Goal: Transaction & Acquisition: Purchase product/service

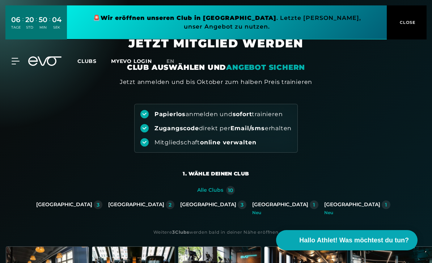
click at [252, 207] on div "[GEOGRAPHIC_DATA]" at bounding box center [280, 205] width 56 height 7
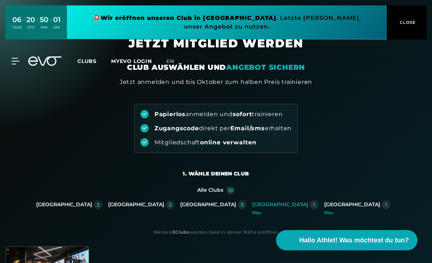
click at [405, 24] on span "CLOSE" at bounding box center [407, 22] width 18 height 7
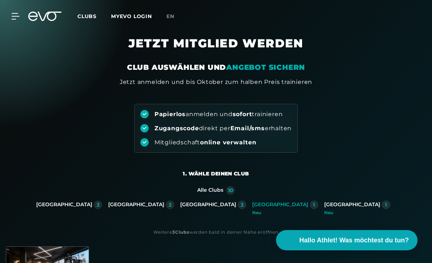
click at [174, 15] on span "en" at bounding box center [170, 16] width 8 height 7
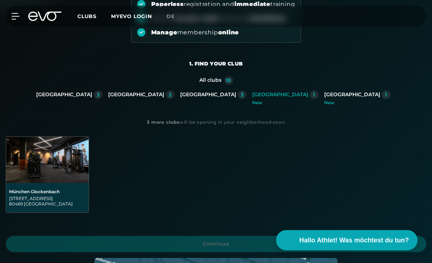
scroll to position [114, 0]
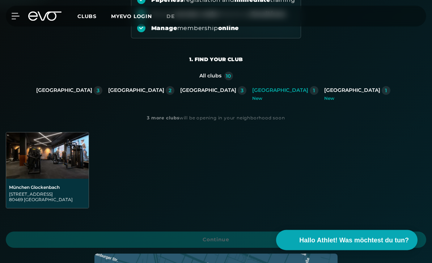
click at [252, 97] on div "New" at bounding box center [285, 99] width 66 height 4
click at [224, 237] on span "Continue" at bounding box center [215, 240] width 403 height 8
click at [52, 178] on img at bounding box center [47, 156] width 83 height 46
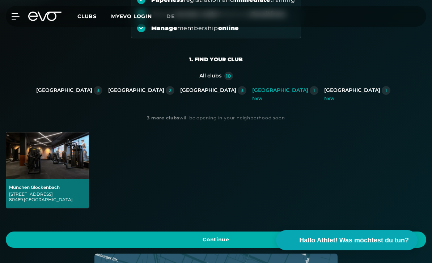
click at [215, 244] on span "Continue" at bounding box center [215, 240] width 403 height 8
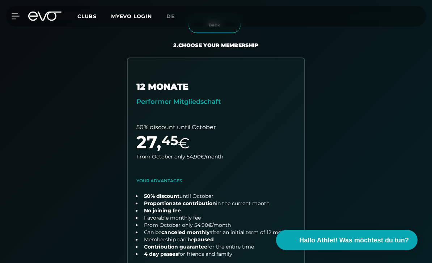
scroll to position [153, 0]
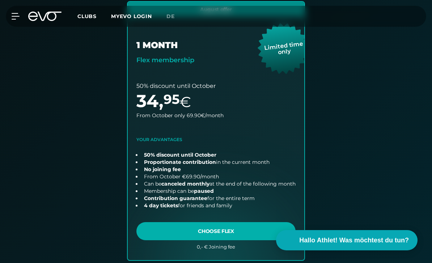
scroll to position [472, 0]
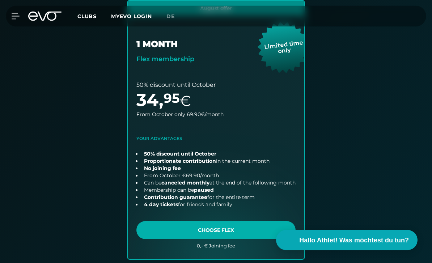
click at [219, 228] on link "choose plan" at bounding box center [216, 130] width 177 height 258
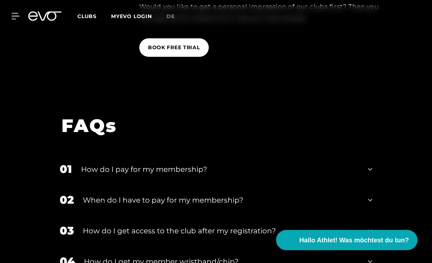
scroll to position [1297, 0]
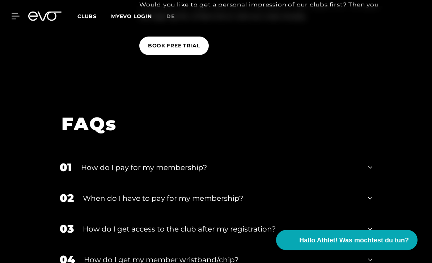
click at [94, 173] on div "How do I pay for my membership?" at bounding box center [220, 168] width 278 height 11
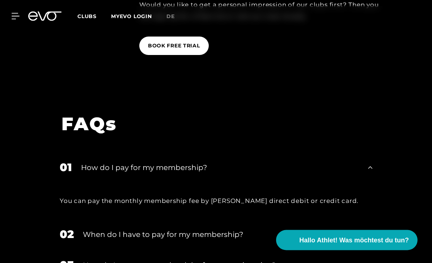
scroll to position [1297, 0]
click at [86, 173] on div "How do I pay for my membership?" at bounding box center [220, 167] width 278 height 11
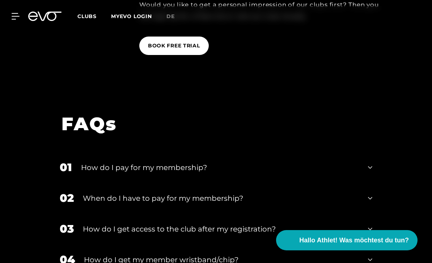
click at [115, 204] on div "When do I have to pay for my membership?" at bounding box center [221, 198] width 276 height 11
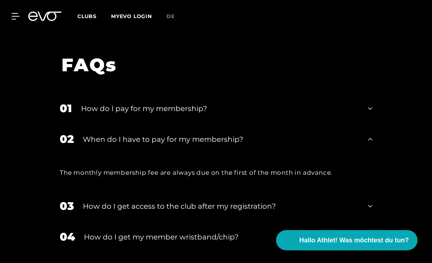
scroll to position [1356, 0]
click at [98, 145] on div "When do I have to pay for my membership?" at bounding box center [221, 139] width 276 height 11
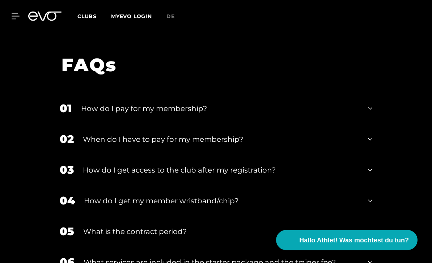
scroll to position [1356, 0]
click at [97, 185] on div "03 How do I get access to the club after my registration?" at bounding box center [215, 170] width 327 height 31
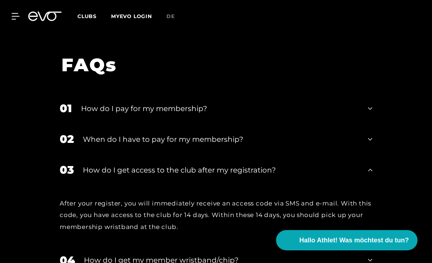
click at [91, 176] on div "How do I get access to the club after my registration?" at bounding box center [221, 170] width 276 height 11
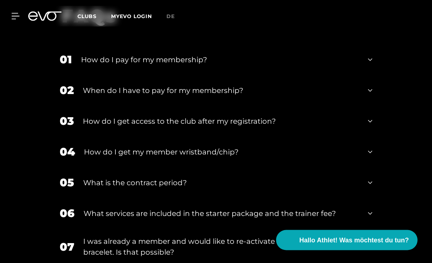
click at [100, 189] on div "What is the contract period?" at bounding box center [221, 183] width 276 height 11
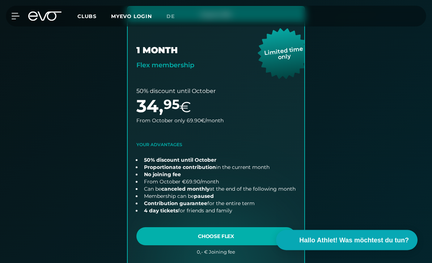
scroll to position [466, 0]
click at [176, 235] on link "choose plan" at bounding box center [216, 136] width 177 height 258
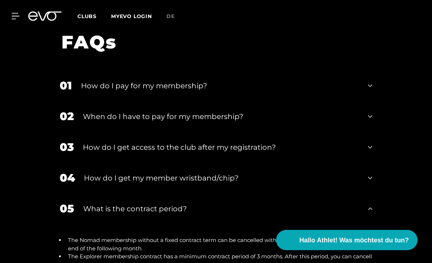
scroll to position [1379, 0]
click at [371, 90] on icon at bounding box center [370, 85] width 4 height 9
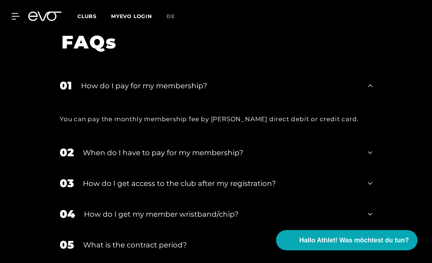
click at [369, 101] on div "01 How do I pay for my membership?" at bounding box center [215, 85] width 327 height 31
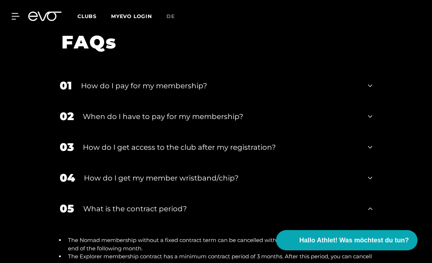
click at [375, 132] on div "02 When do I have to pay for my membership?" at bounding box center [215, 116] width 327 height 31
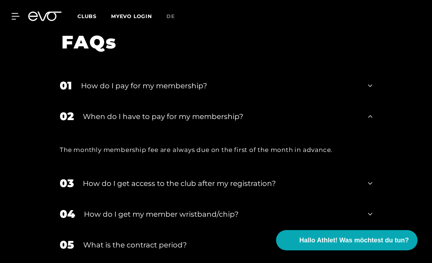
click at [368, 132] on div "02 When do I have to pay for my membership?" at bounding box center [215, 116] width 327 height 31
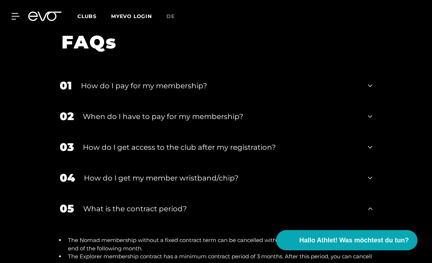
click at [366, 163] on div "03 How do I get access to the club after my registration?" at bounding box center [215, 147] width 327 height 31
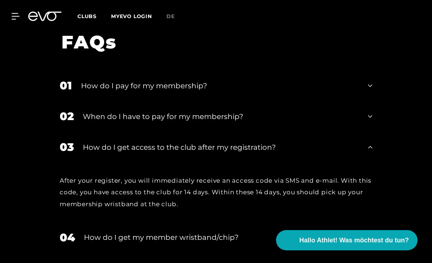
click at [364, 163] on div "03 How do I get access to the club after my registration?" at bounding box center [215, 147] width 327 height 31
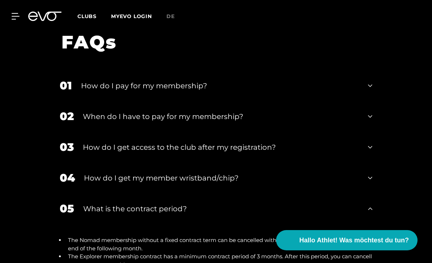
click at [363, 163] on div "03 How do I get access to the club after my registration?" at bounding box center [215, 147] width 327 height 31
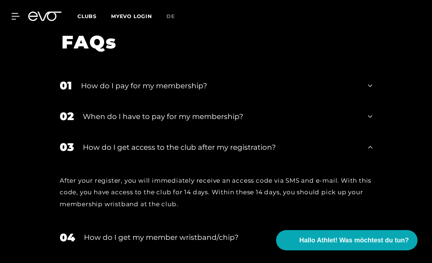
click at [368, 148] on icon at bounding box center [370, 146] width 4 height 3
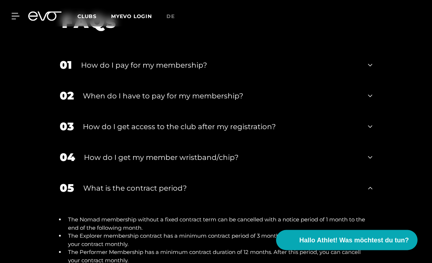
scroll to position [1403, 0]
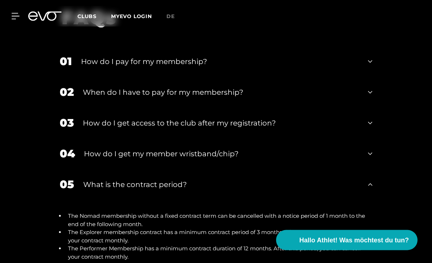
click at [366, 169] on div "04 How do I get my member wristband/chip?" at bounding box center [215, 154] width 327 height 31
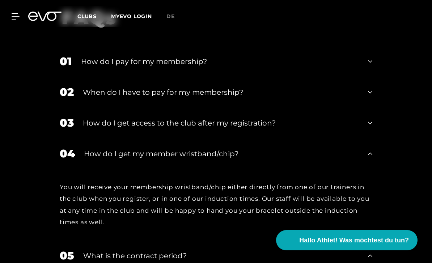
click at [368, 158] on icon at bounding box center [370, 153] width 4 height 9
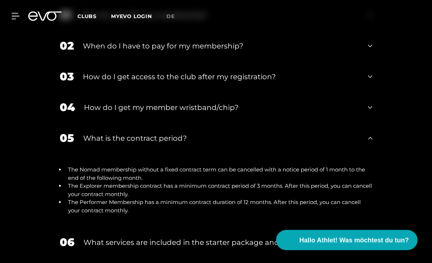
scroll to position [1449, 0]
click at [366, 153] on div "05 What is the contract period?" at bounding box center [215, 138] width 327 height 31
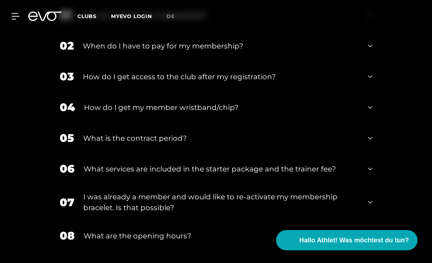
click at [371, 153] on div "05 What is the contract period?" at bounding box center [215, 138] width 327 height 31
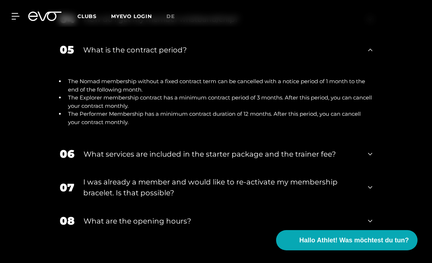
scroll to position [1538, 0]
click at [375, 65] on div "05 What is the contract period?" at bounding box center [215, 49] width 327 height 31
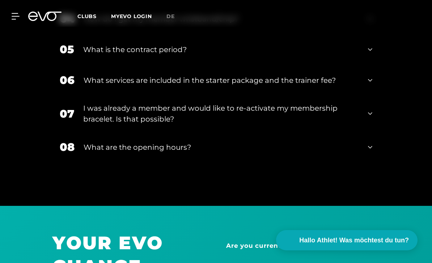
click at [371, 96] on div "06 What services are included in the starter package and the trainer fee?" at bounding box center [215, 80] width 327 height 31
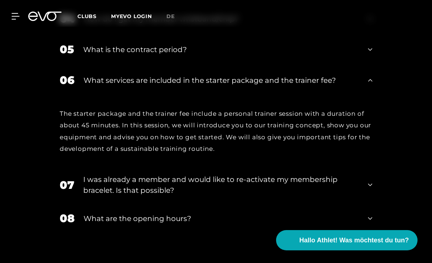
click at [373, 96] on div "06 What services are included in the starter package and the trainer fee?" at bounding box center [215, 80] width 327 height 31
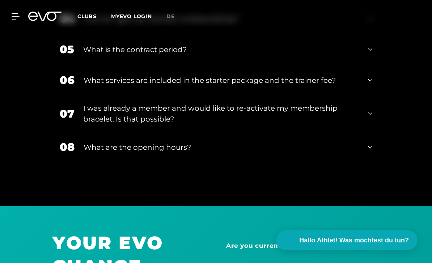
click at [367, 132] on div "07 I was already a member and would like to re-activate my membership bracelet.…" at bounding box center [215, 114] width 327 height 36
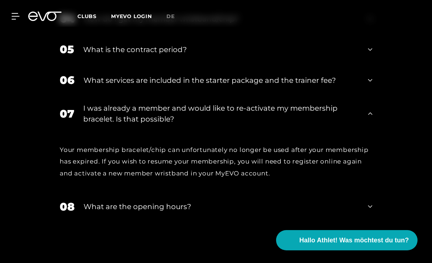
click at [367, 123] on div "07 I was already a member and would like to re-activate my membership bracelet.…" at bounding box center [215, 114] width 327 height 36
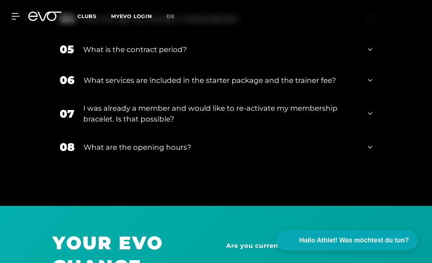
click at [366, 131] on div "07 I was already a member and would like to re-activate my membership bracelet.…" at bounding box center [215, 114] width 327 height 36
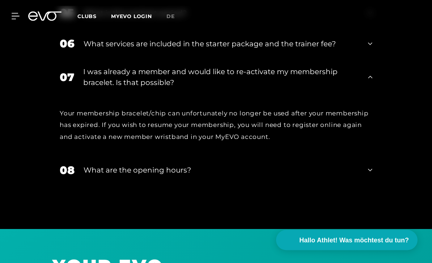
scroll to position [1599, 0]
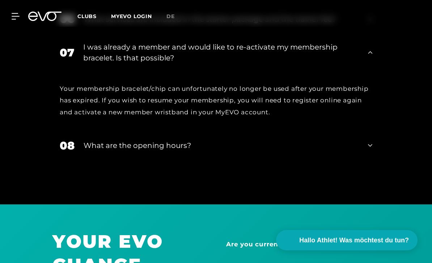
click at [364, 161] on div "08 What are the opening hours?" at bounding box center [215, 145] width 327 height 31
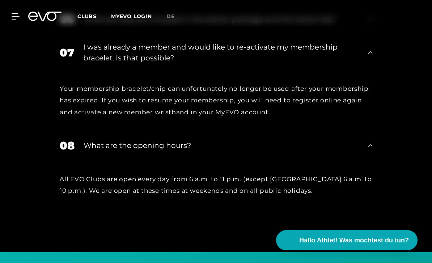
click at [364, 161] on div "08 What are the opening hours?" at bounding box center [215, 145] width 327 height 31
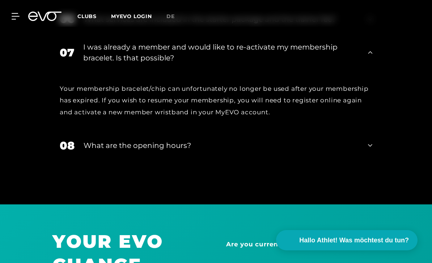
click at [373, 71] on div "07 I was already a member and would like to re-activate my membership bracelet.…" at bounding box center [215, 52] width 327 height 36
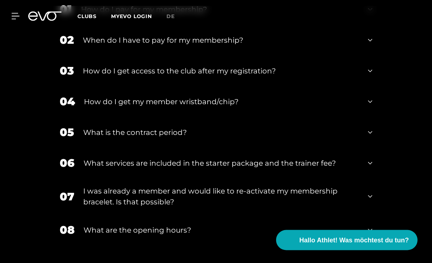
scroll to position [1452, 0]
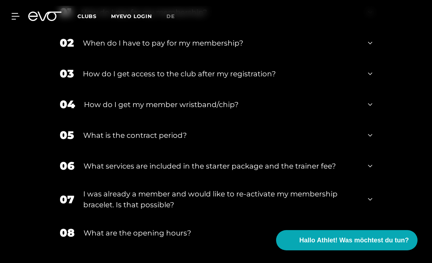
click at [369, 78] on icon at bounding box center [370, 73] width 4 height 9
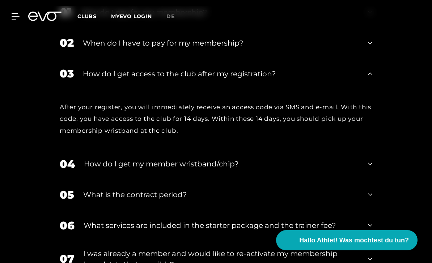
click at [364, 180] on div "04 How do I get my member wristband/chip?" at bounding box center [215, 164] width 327 height 31
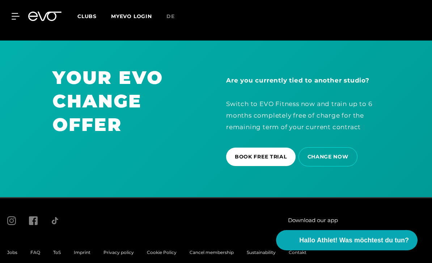
scroll to position [1845, 0]
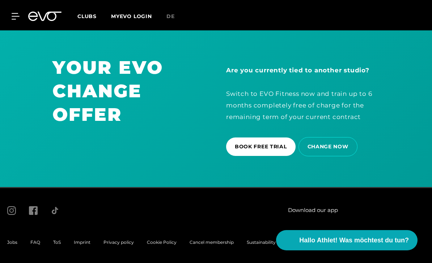
click at [212, 245] on span "Cancel membership" at bounding box center [212, 242] width 44 height 5
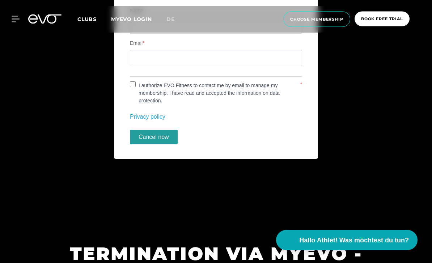
scroll to position [398, 0]
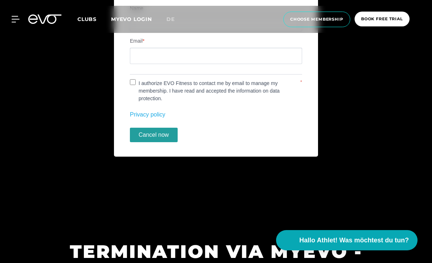
click at [333, 17] on span "choose membership" at bounding box center [316, 19] width 53 height 6
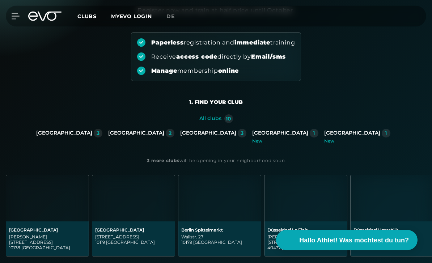
scroll to position [72, 0]
click at [252, 135] on div "[GEOGRAPHIC_DATA]" at bounding box center [280, 133] width 56 height 7
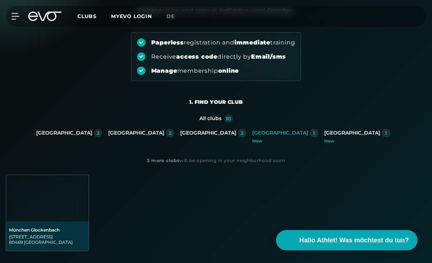
click at [46, 239] on div "Baaderstraße 80 80469 München" at bounding box center [47, 239] width 77 height 11
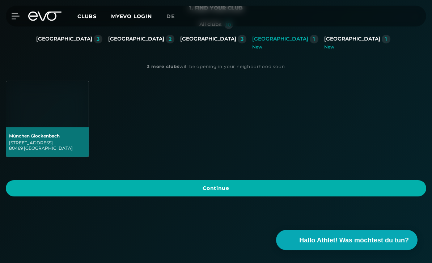
click at [218, 195] on span "Continue" at bounding box center [216, 189] width 421 height 16
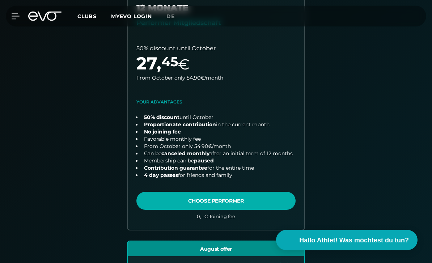
scroll to position [232, 0]
click at [231, 206] on link "choose plan" at bounding box center [216, 104] width 177 height 251
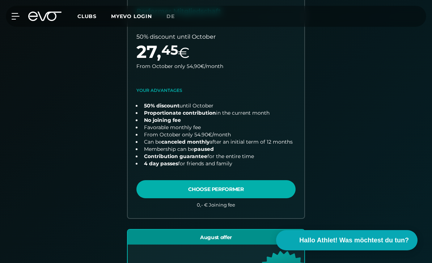
click at [43, 17] on icon at bounding box center [44, 16] width 33 height 9
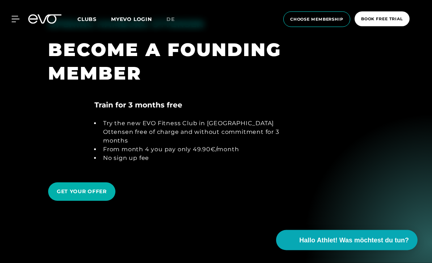
scroll to position [792, 0]
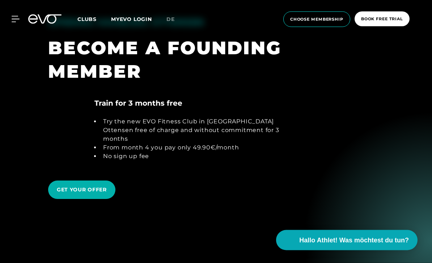
click at [86, 21] on span "Clubs" at bounding box center [86, 19] width 19 height 7
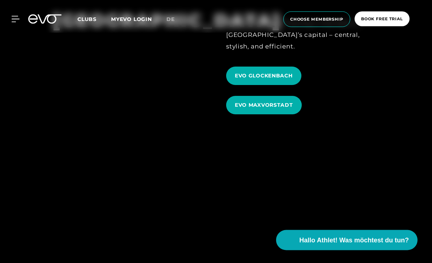
scroll to position [2072, 0]
click at [248, 85] on span "EVO GLOCKENBACH" at bounding box center [263, 76] width 75 height 18
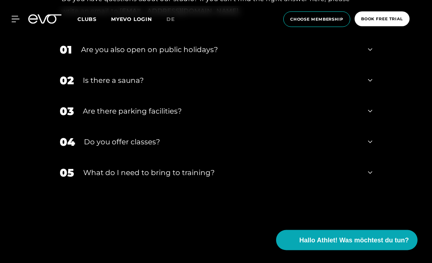
scroll to position [2111, 0]
click at [101, 178] on div "What do I need to bring to training?" at bounding box center [221, 172] width 276 height 11
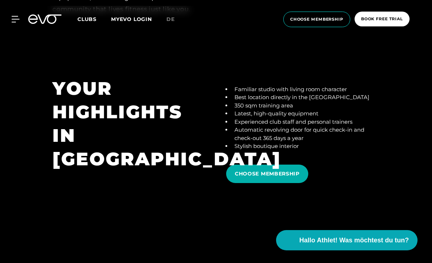
scroll to position [1169, 0]
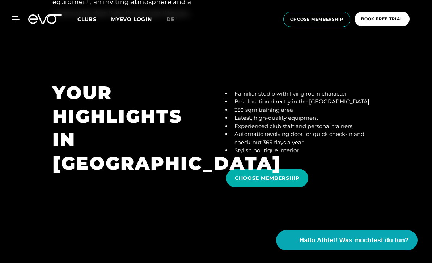
click at [254, 182] on span "CHOOSE MEMBERSHIP" at bounding box center [267, 178] width 65 height 8
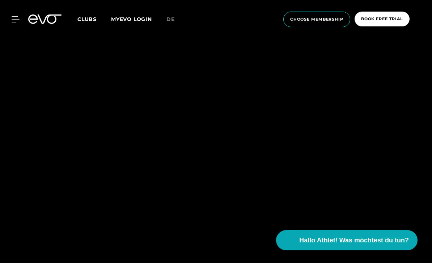
scroll to position [639, 0]
click at [313, 21] on span "choose membership" at bounding box center [316, 19] width 53 height 6
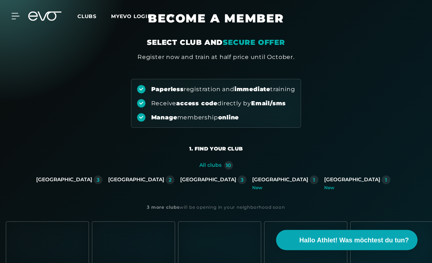
scroll to position [25, 0]
click at [252, 186] on div "New" at bounding box center [285, 188] width 66 height 4
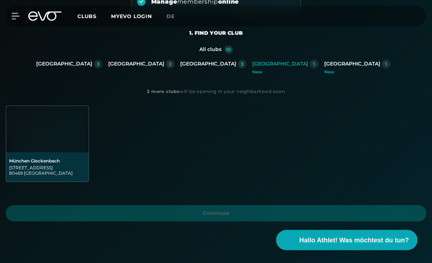
click at [62, 169] on div "Baaderstraße 80 80469 München" at bounding box center [47, 170] width 77 height 11
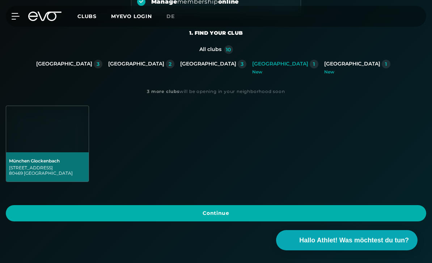
click at [131, 220] on span "Continue" at bounding box center [216, 213] width 421 height 16
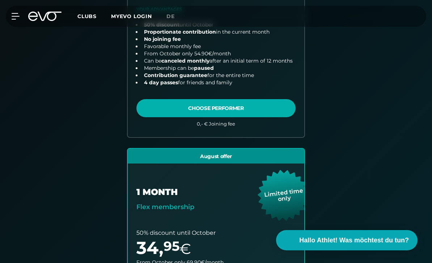
scroll to position [324, 0]
